Goal: Obtain resource: Obtain resource

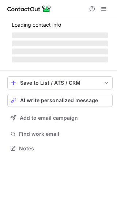
scroll to position [160, 117]
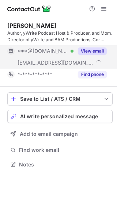
click at [94, 49] on button "View email" at bounding box center [92, 50] width 29 height 7
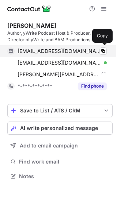
scroll to position [171, 117]
click at [105, 51] on span at bounding box center [103, 51] width 6 height 6
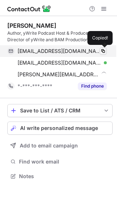
click at [105, 51] on span at bounding box center [103, 51] width 6 height 6
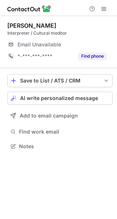
scroll to position [141, 117]
